Goal: Task Accomplishment & Management: Manage account settings

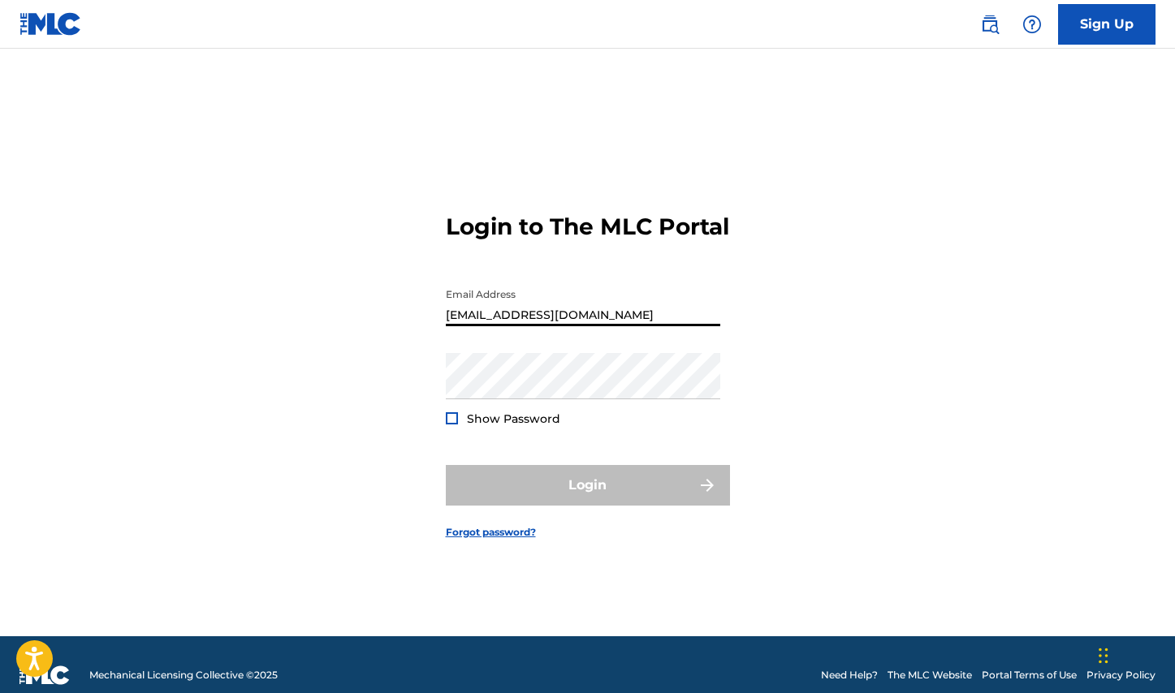
type input "[EMAIL_ADDRESS][DOMAIN_NAME]"
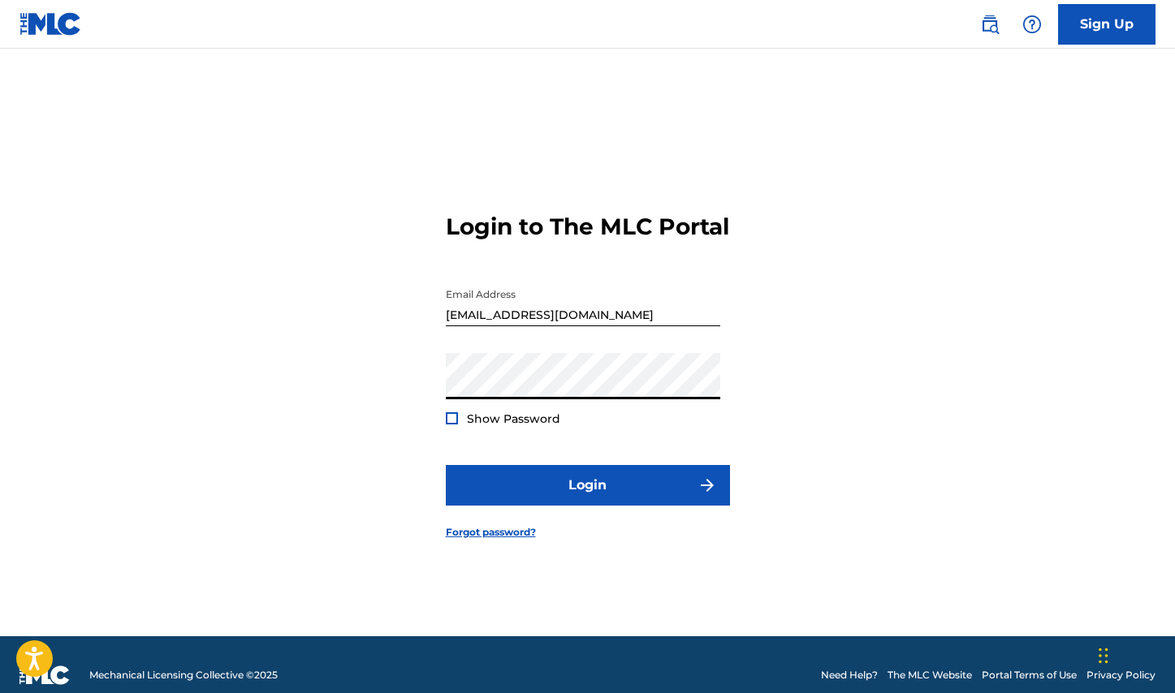
click at [587, 499] on button "Login" at bounding box center [588, 485] width 284 height 41
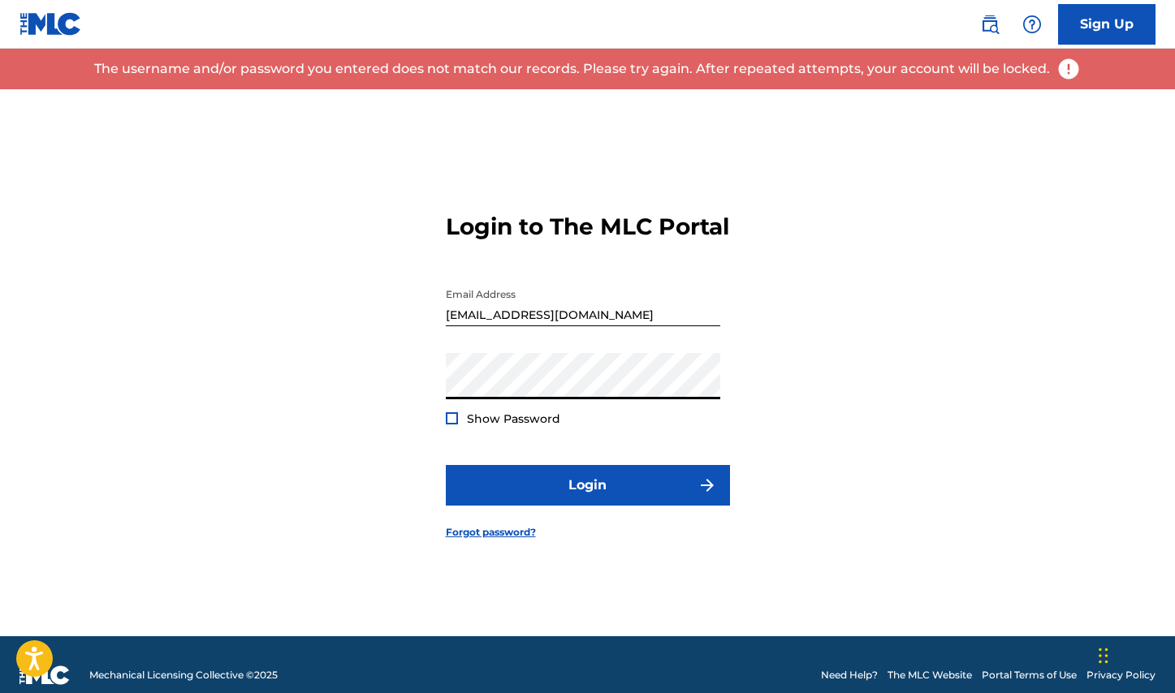
click at [587, 499] on button "Login" at bounding box center [588, 485] width 284 height 41
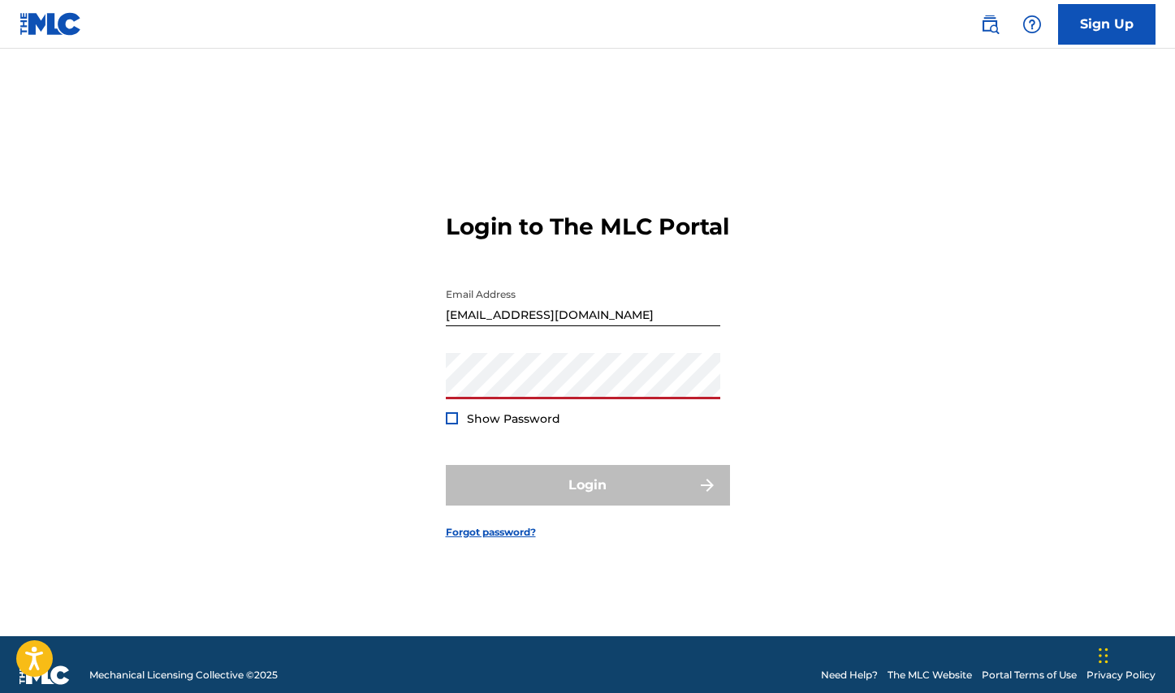
drag, startPoint x: 526, startPoint y: 430, endPoint x: 613, endPoint y: 549, distance: 147.0
click at [613, 549] on form "Login to The MLC Portal Email Address [EMAIL_ADDRESS][DOMAIN_NAME] Password Sho…" at bounding box center [588, 362] width 284 height 547
click at [601, 326] on input "[EMAIL_ADDRESS][DOMAIN_NAME]" at bounding box center [583, 303] width 274 height 46
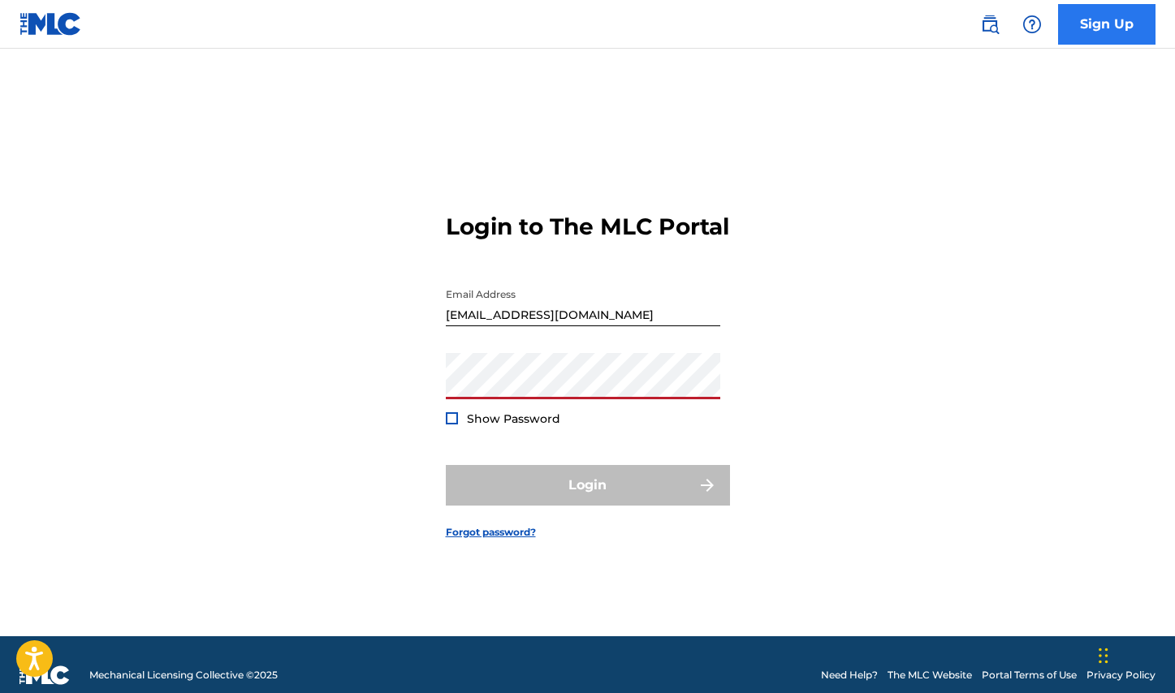
click at [1095, 34] on link "Sign Up" at bounding box center [1106, 24] width 97 height 41
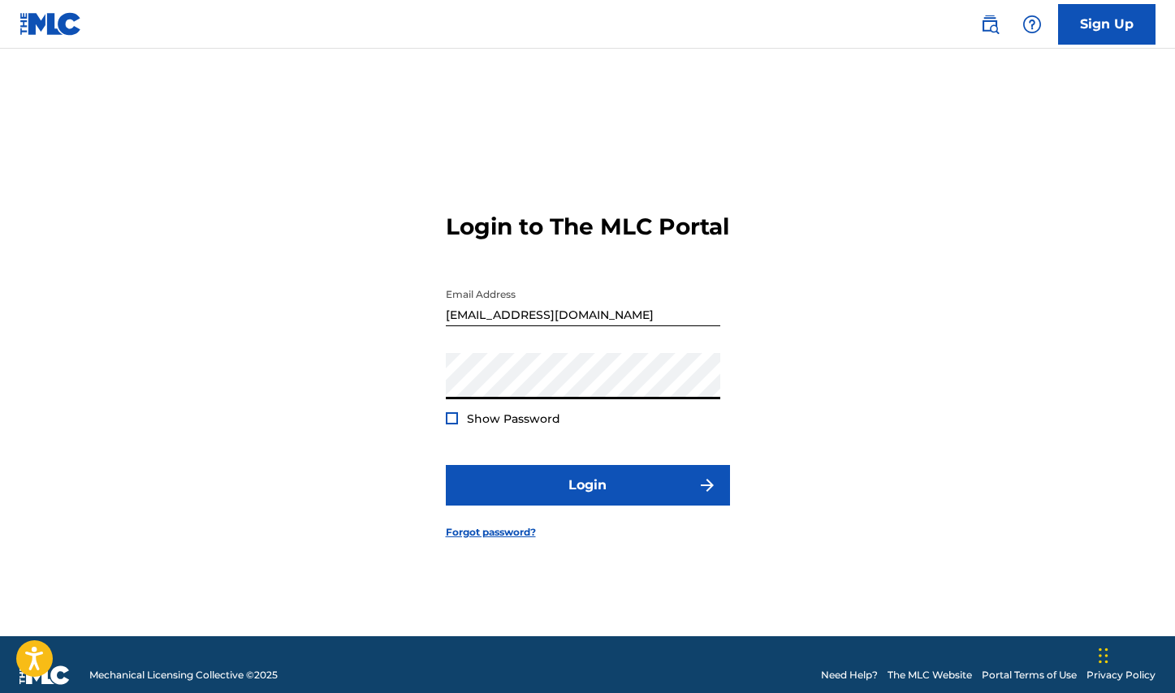
click at [587, 499] on button "Login" at bounding box center [588, 485] width 284 height 41
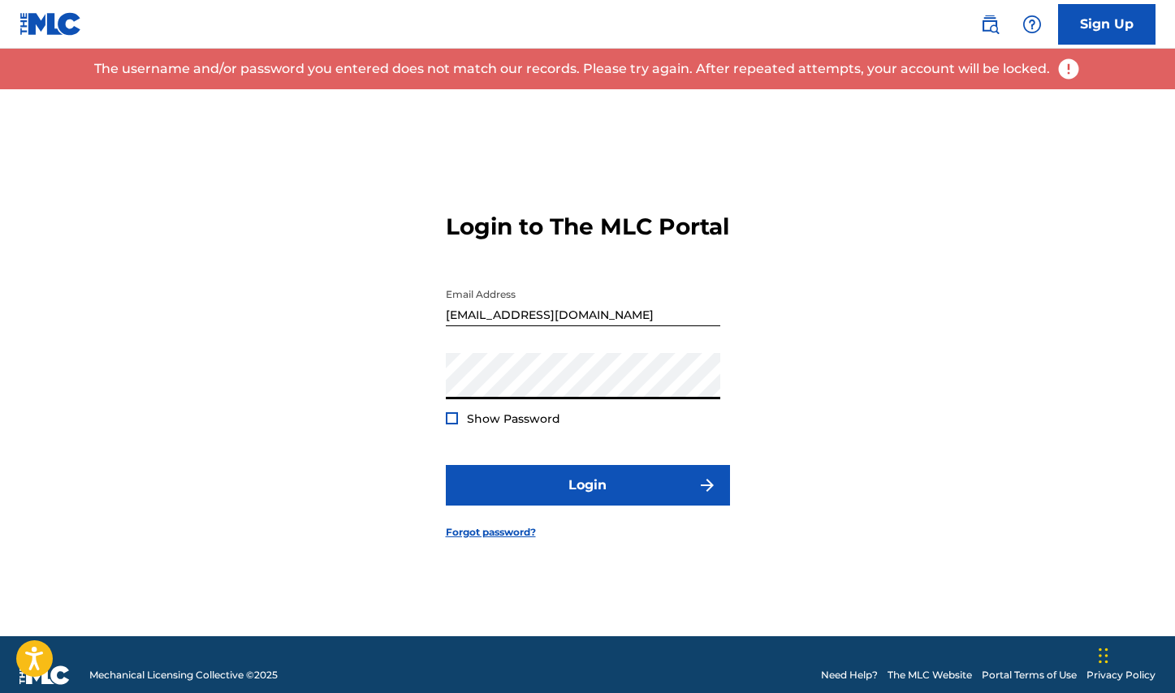
click at [587, 499] on button "Login" at bounding box center [588, 485] width 284 height 41
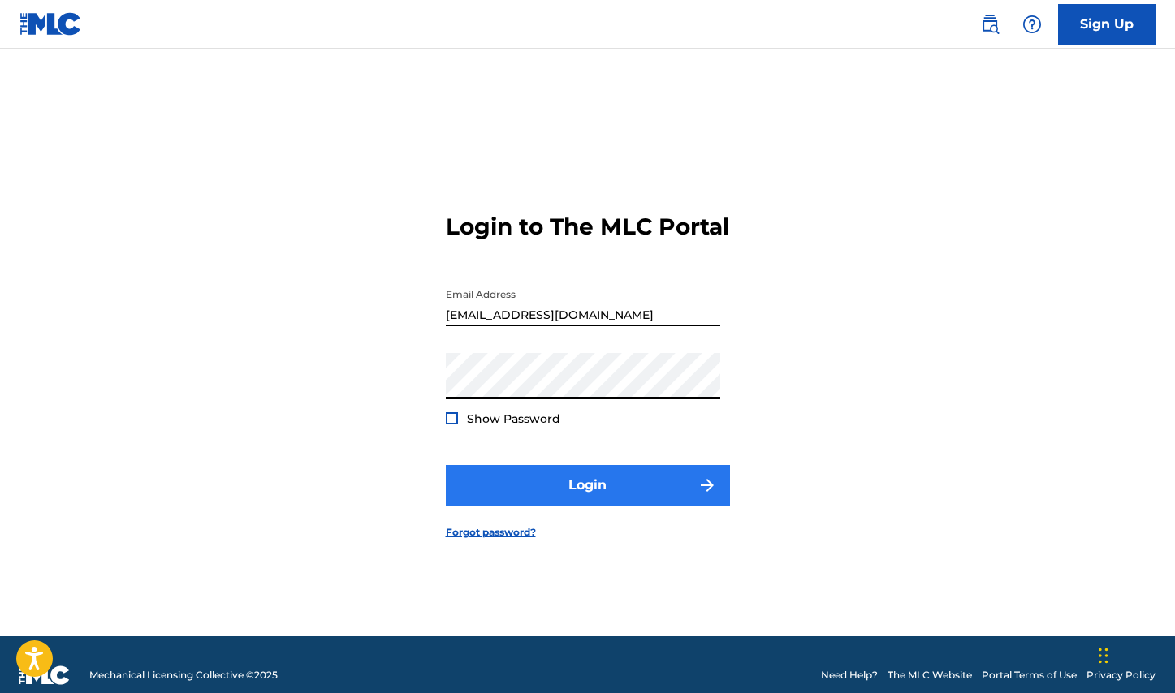
click at [566, 494] on button "Login" at bounding box center [588, 485] width 284 height 41
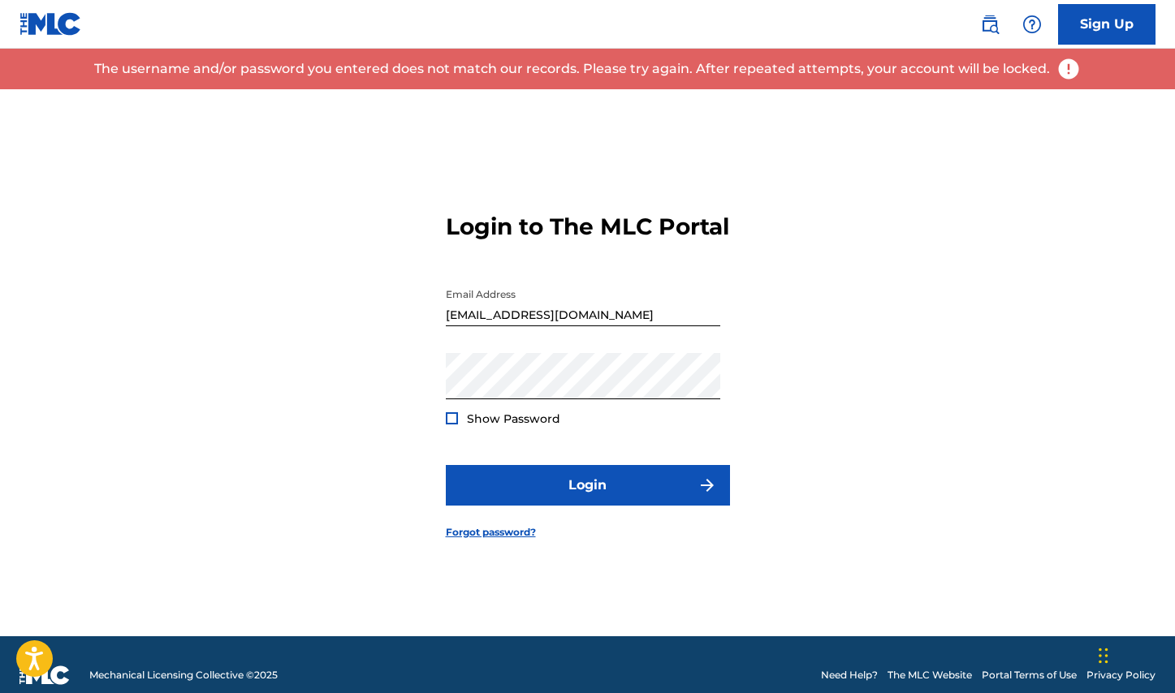
click at [604, 325] on input "[EMAIL_ADDRESS][DOMAIN_NAME]" at bounding box center [583, 303] width 274 height 46
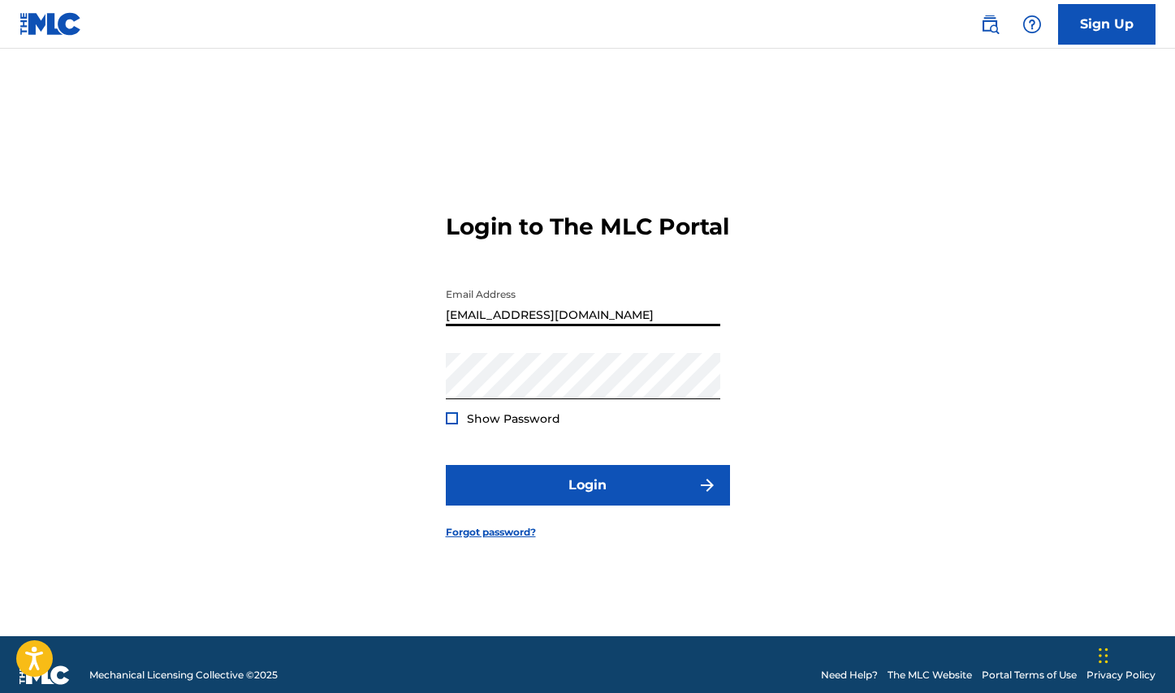
type input "[EMAIL_ADDRESS][DOMAIN_NAME]"
click at [587, 499] on button "Login" at bounding box center [588, 485] width 284 height 41
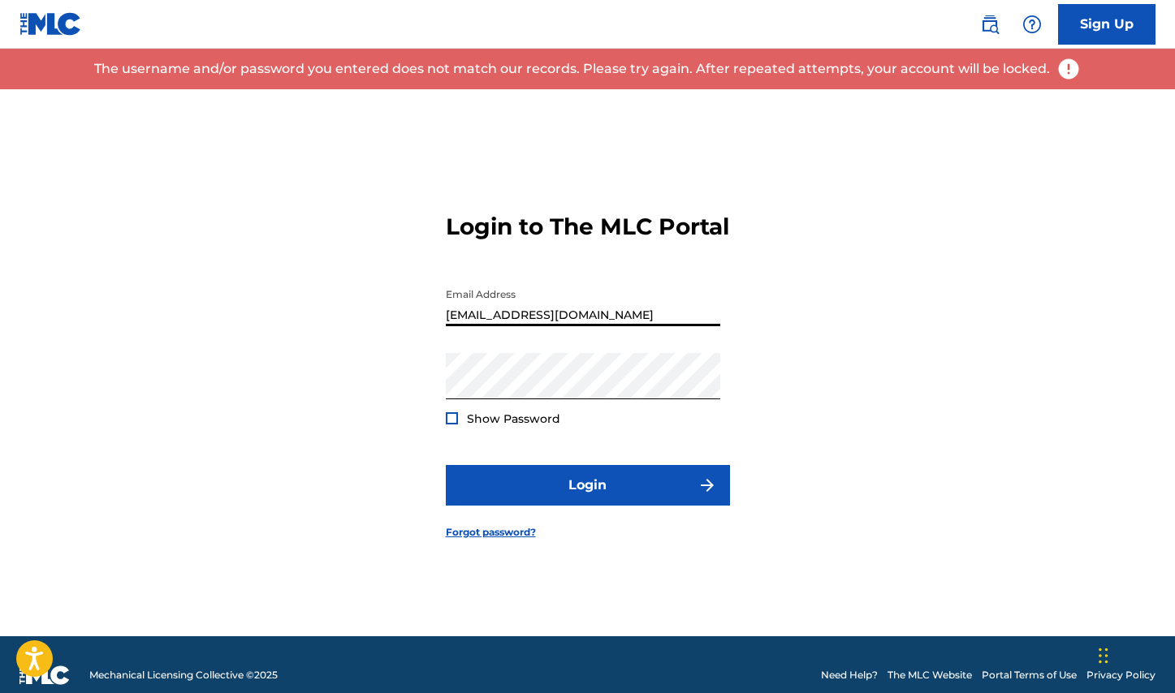
click at [846, 369] on div "Login to The MLC Portal Email Address [EMAIL_ADDRESS][DOMAIN_NAME] Password Sho…" at bounding box center [587, 362] width 1137 height 547
click at [587, 499] on button "Login" at bounding box center [588, 485] width 284 height 41
